Goal: Download file/media

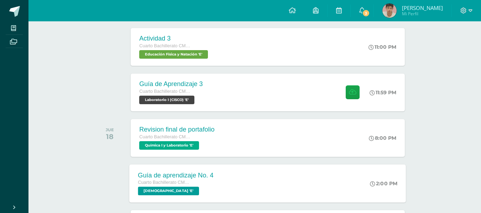
scroll to position [285, 0]
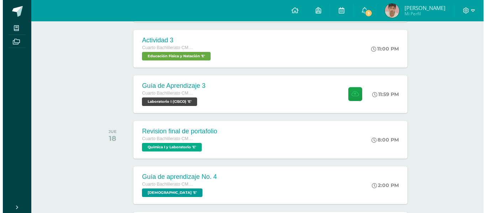
scroll to position [249, 0]
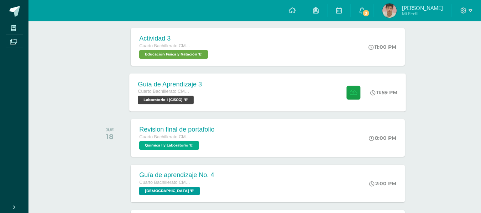
click at [231, 91] on div "Guía de Aprendizaje 3 Cuarto Bachillerato CMP Bachillerato en CCLL con Orientac…" at bounding box center [267, 92] width 276 height 38
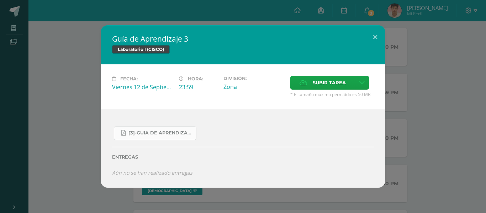
click at [145, 132] on span "[3]-GUIA DE APRENDIZAJE 3 IV BACH CISCO UNIDAD 4.pdf" at bounding box center [160, 133] width 64 height 6
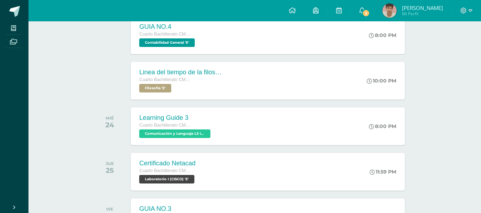
scroll to position [487, 0]
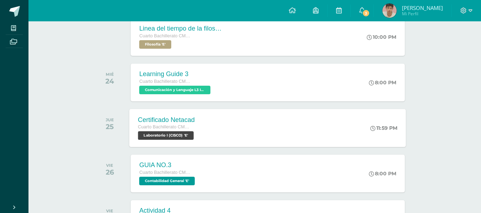
click at [218, 136] on div "Certificado Netacad Cuarto Bachillerato CMP Bachillerato en CCLL con Orientació…" at bounding box center [267, 128] width 276 height 38
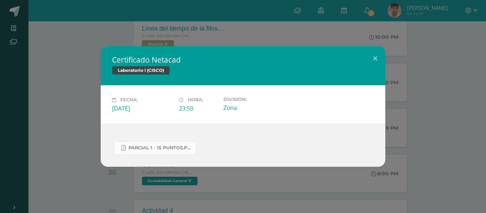
click at [130, 148] on span "Parcial 1 - 15 Puntos.pdf" at bounding box center [160, 148] width 64 height 6
click at [379, 55] on button at bounding box center [375, 58] width 20 height 24
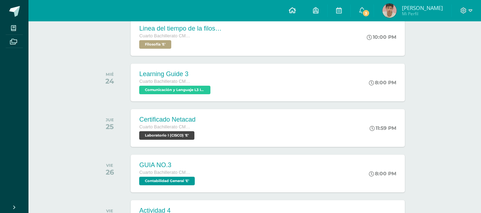
click at [296, 8] on icon at bounding box center [291, 10] width 7 height 6
